Goal: Task Accomplishment & Management: Manage account settings

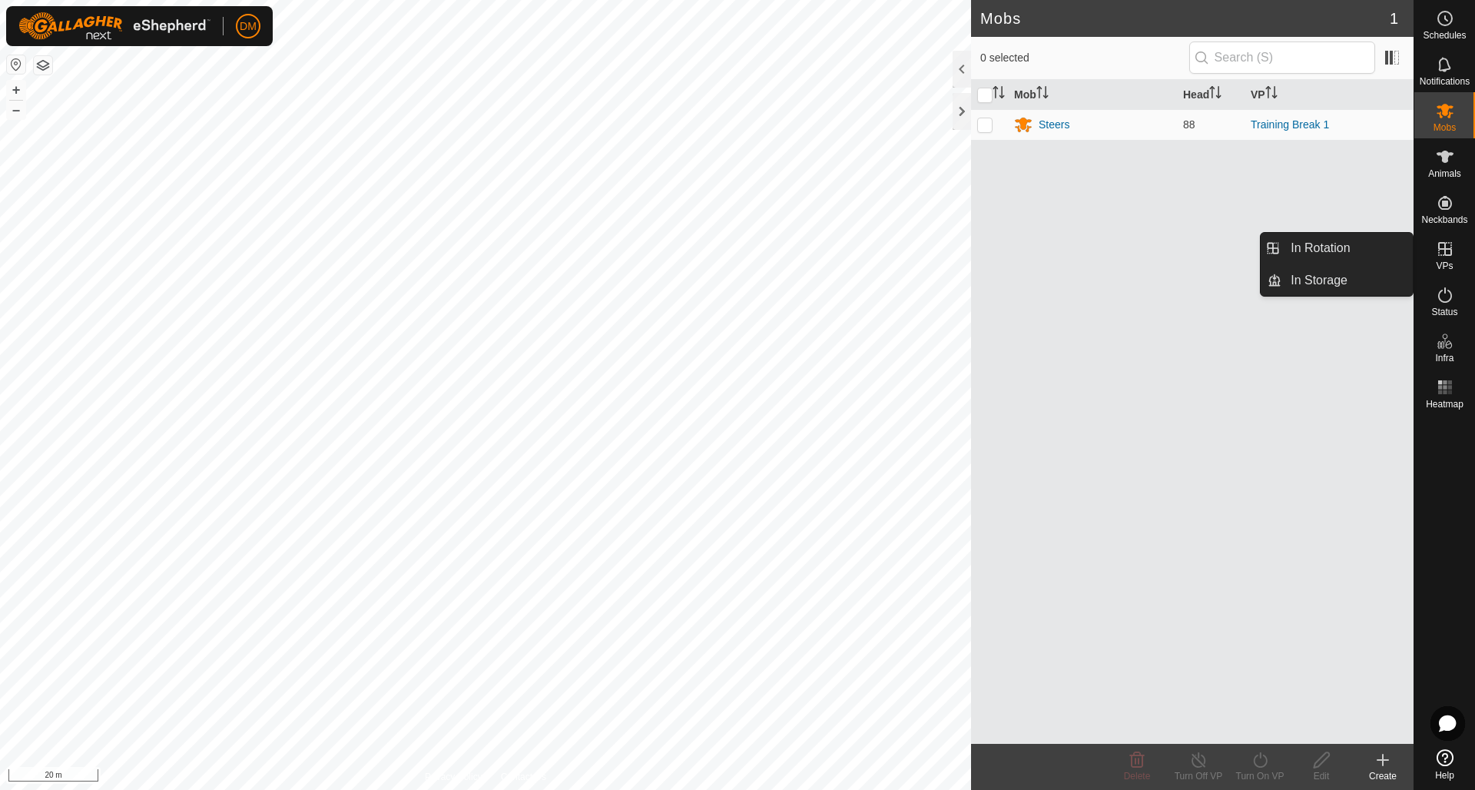
click at [1106, 254] on icon at bounding box center [1446, 249] width 14 height 14
click at [1106, 251] on link "In Rotation" at bounding box center [1347, 248] width 131 height 31
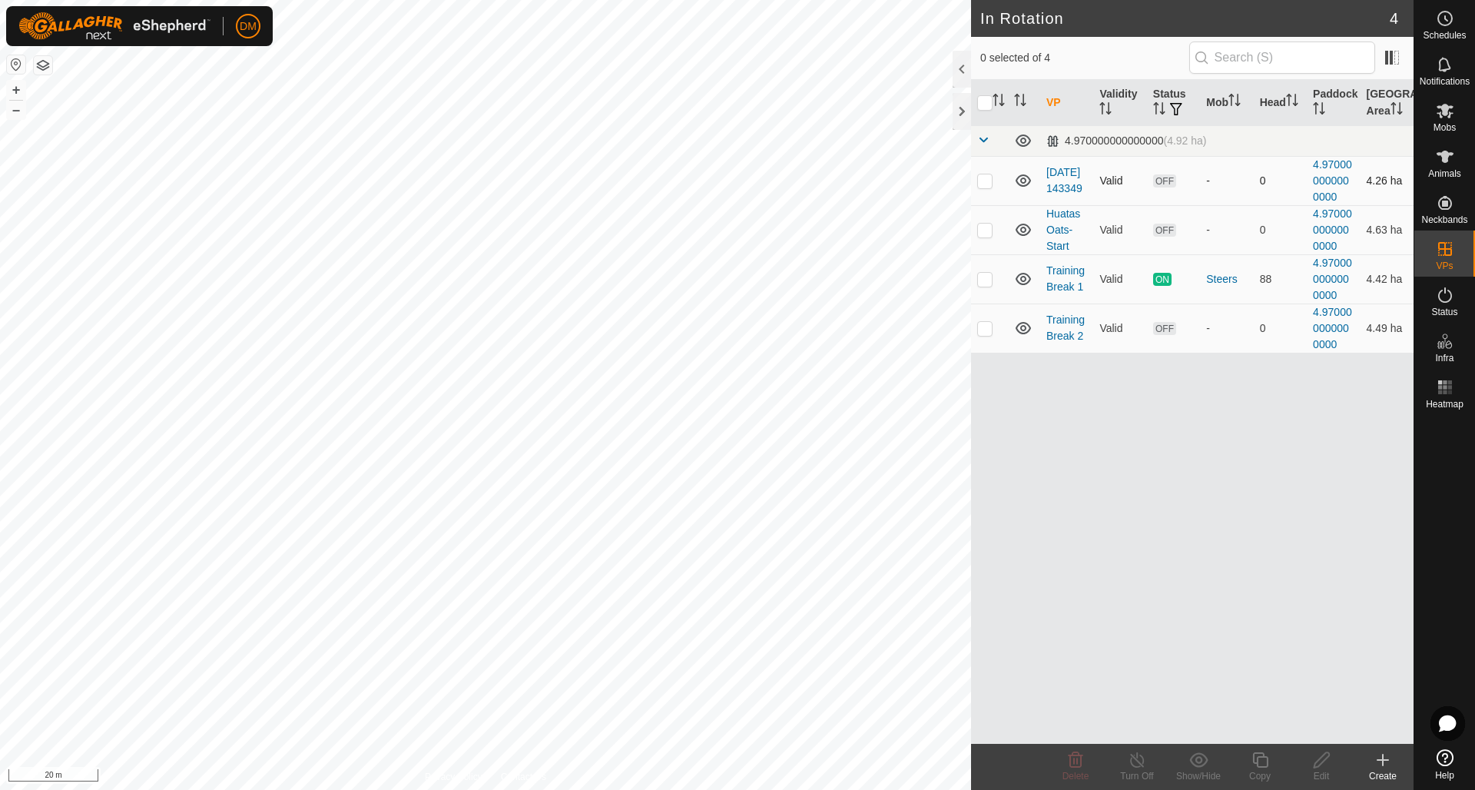
click at [1029, 182] on icon at bounding box center [1023, 180] width 18 height 18
click at [1029, 182] on icon at bounding box center [1023, 182] width 15 height 6
click at [987, 180] on p-checkbox at bounding box center [984, 180] width 15 height 12
click at [1077, 558] on icon at bounding box center [1076, 759] width 15 height 15
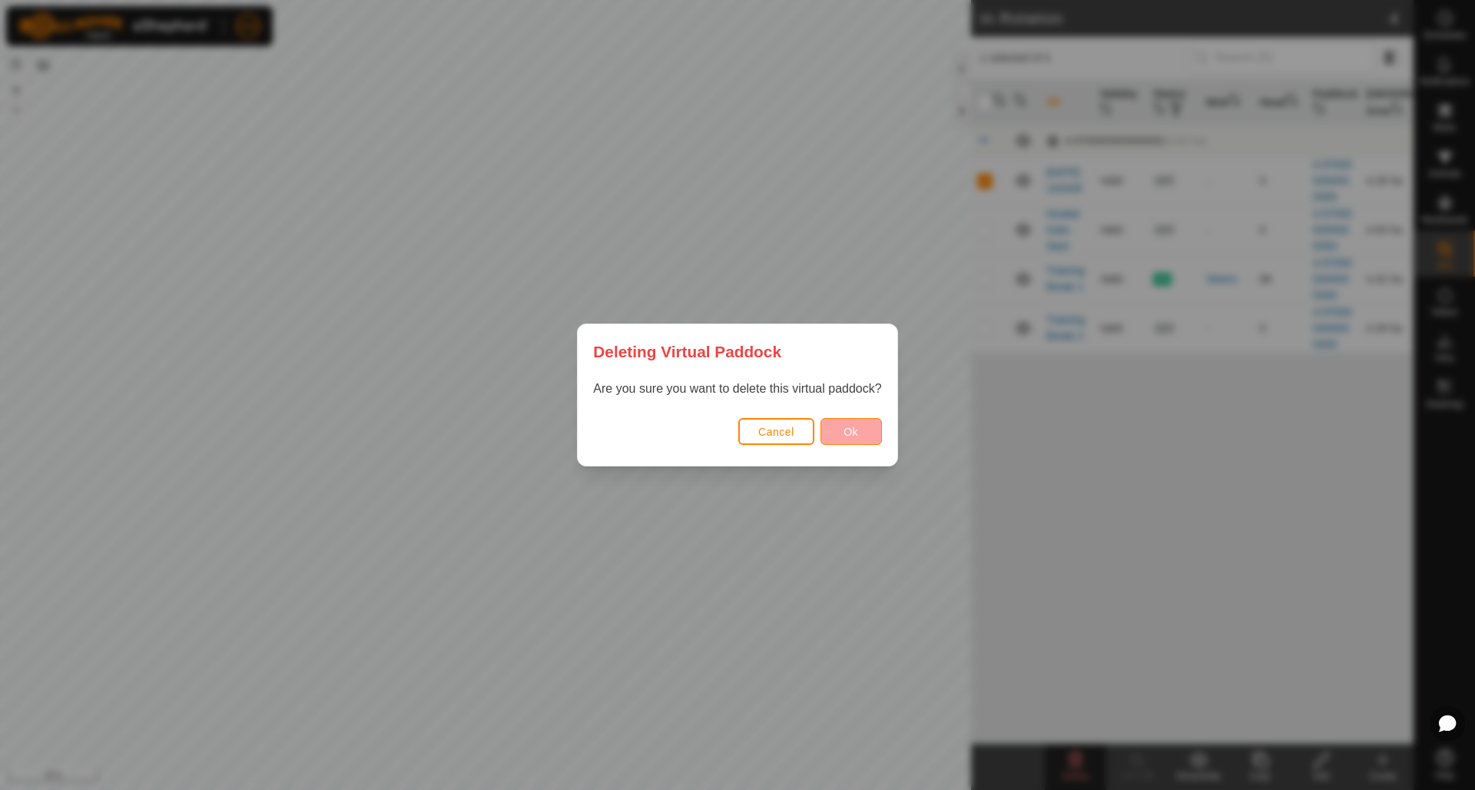
click at [858, 433] on span "Ok" at bounding box center [851, 432] width 15 height 12
checkbox input "false"
